Goal: Information Seeking & Learning: Learn about a topic

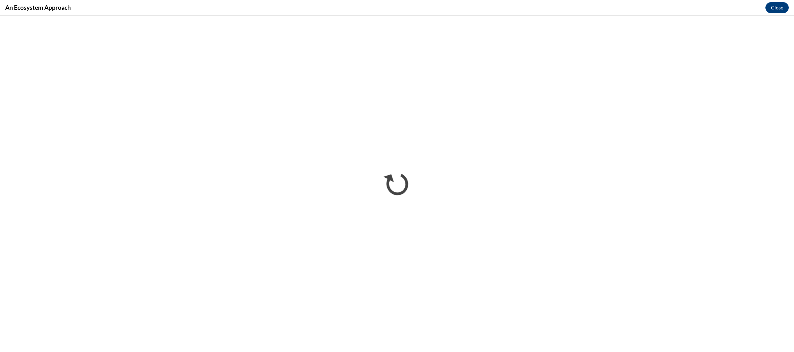
scroll to position [288, 0]
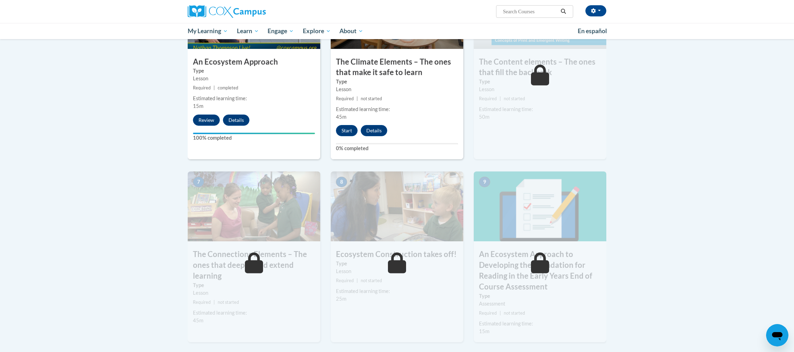
scroll to position [443, 0]
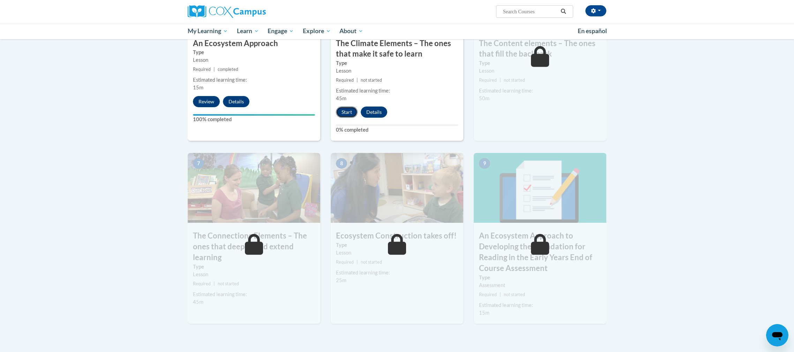
click at [343, 113] on button "Start" at bounding box center [347, 111] width 22 height 11
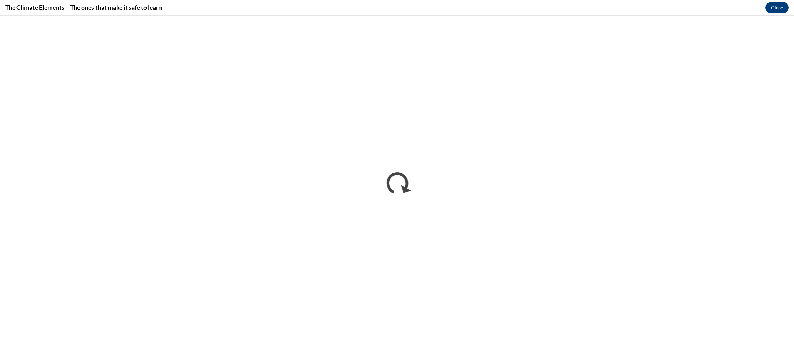
scroll to position [0, 0]
